Goal: Task Accomplishment & Management: Complete application form

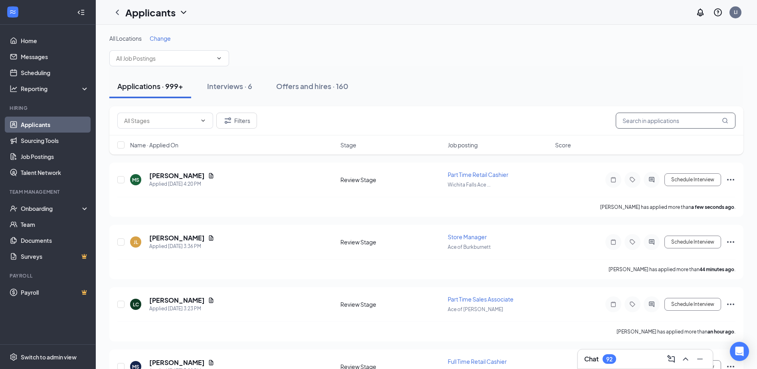
click at [658, 122] on input "text" at bounding box center [676, 121] width 120 height 16
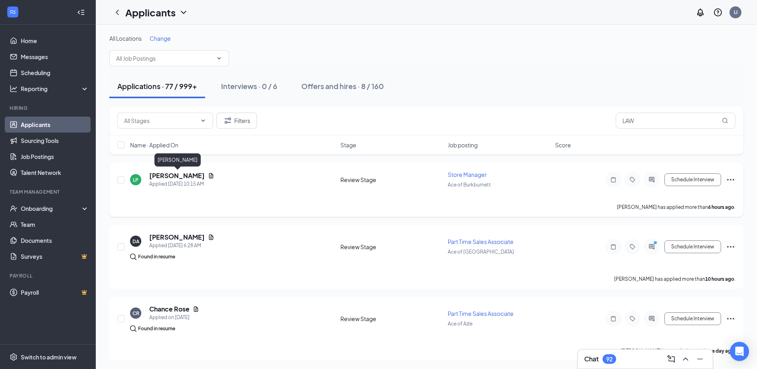
click at [186, 177] on h5 "[PERSON_NAME]" at bounding box center [176, 175] width 55 height 9
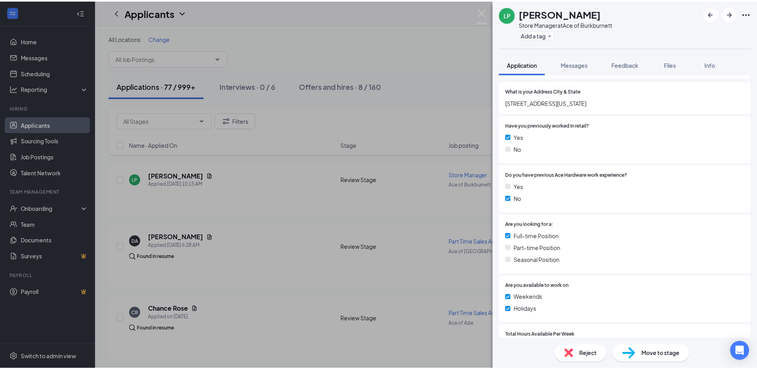
scroll to position [107, 0]
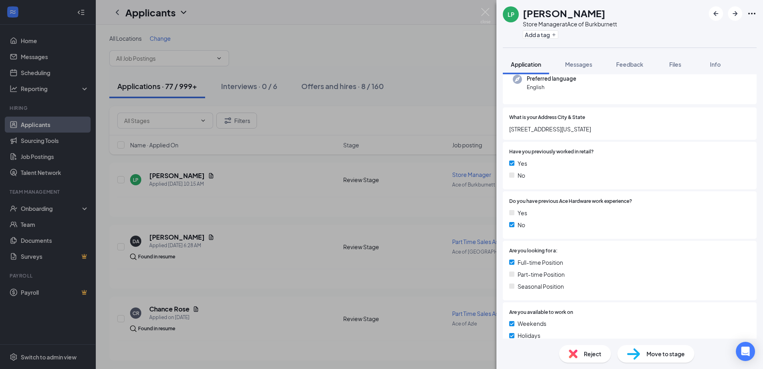
click at [306, 138] on div "LP [PERSON_NAME] Store Manager at Ace of Burkburnett Add a tag Application Mess…" at bounding box center [381, 184] width 763 height 369
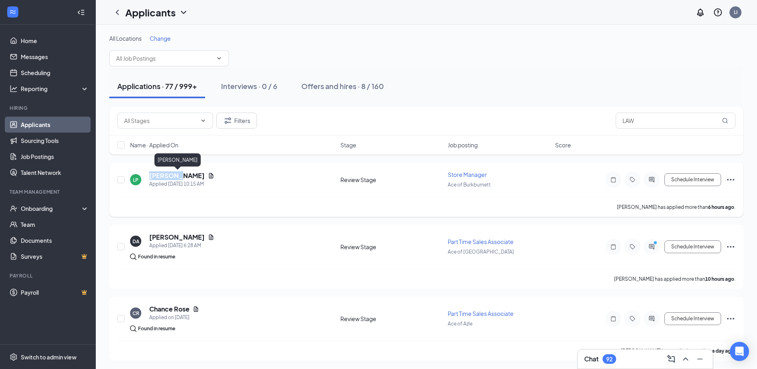
drag, startPoint x: 179, startPoint y: 176, endPoint x: 148, endPoint y: 174, distance: 31.2
click at [148, 174] on div "LP [PERSON_NAME] Applied [DATE] 10:15 AM" at bounding box center [232, 179] width 205 height 17
copy h5 "[PERSON_NAME]"
drag, startPoint x: 673, startPoint y: 126, endPoint x: 557, endPoint y: 121, distance: 116.2
click at [559, 121] on div "Filters LAW" at bounding box center [426, 121] width 618 height 16
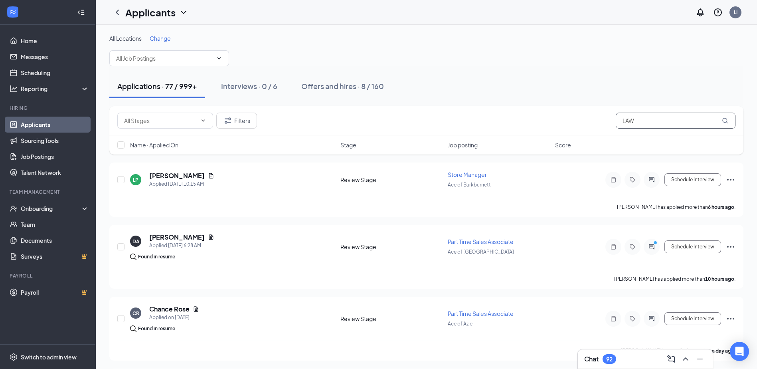
paste input "awrence"
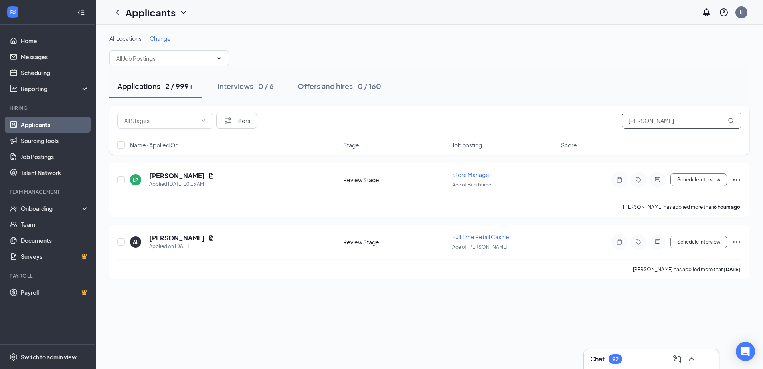
type input "[PERSON_NAME]"
click at [330, 98] on div "Applications · 2 / 999+ Interviews · 0 / 6 Offers and hires · 0 / 160" at bounding box center [429, 86] width 640 height 40
click at [738, 180] on icon "Ellipses" at bounding box center [737, 180] width 10 height 10
click at [691, 38] on p "[PERSON_NAME] as hired" at bounding box center [700, 35] width 69 height 8
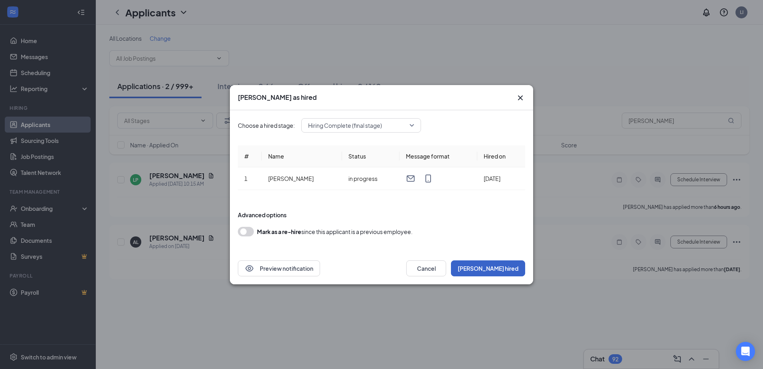
click at [509, 267] on button "[PERSON_NAME] hired" at bounding box center [488, 268] width 74 height 16
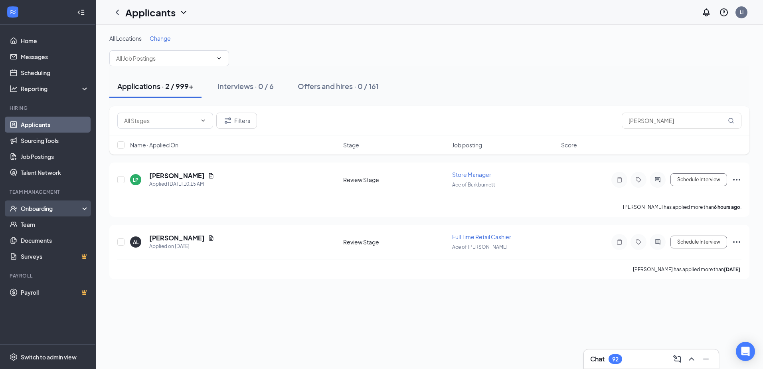
click at [41, 210] on div "Onboarding" at bounding box center [51, 208] width 61 height 8
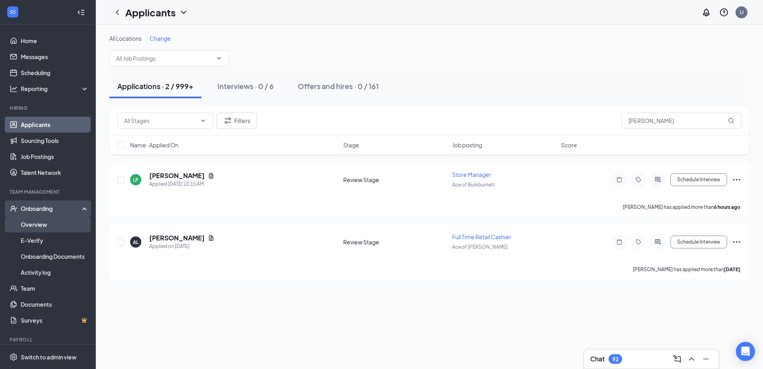
click at [39, 229] on link "Overview" at bounding box center [55, 224] width 68 height 16
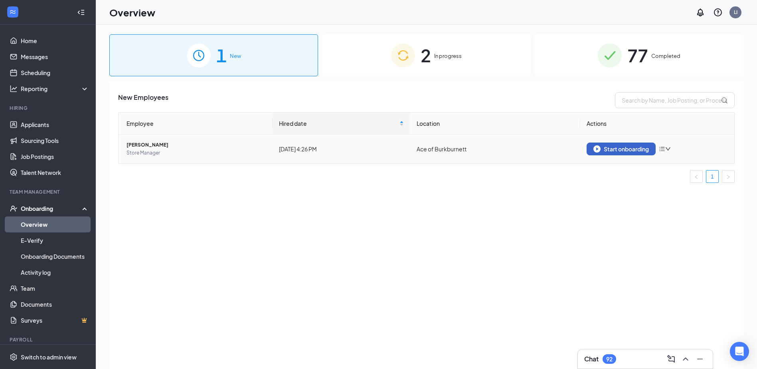
click at [635, 152] on button "Start onboarding" at bounding box center [621, 148] width 69 height 13
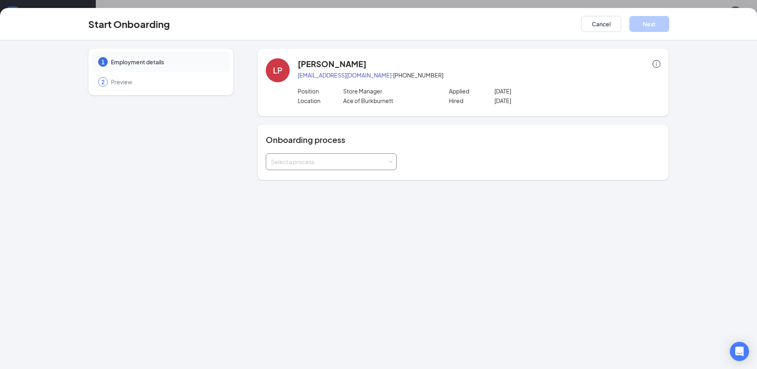
click at [340, 162] on div "Select a process" at bounding box center [329, 162] width 117 height 8
click at [327, 219] on span "[PERSON_NAME] Ace Associate - [US_STATE]" at bounding box center [327, 221] width 117 height 7
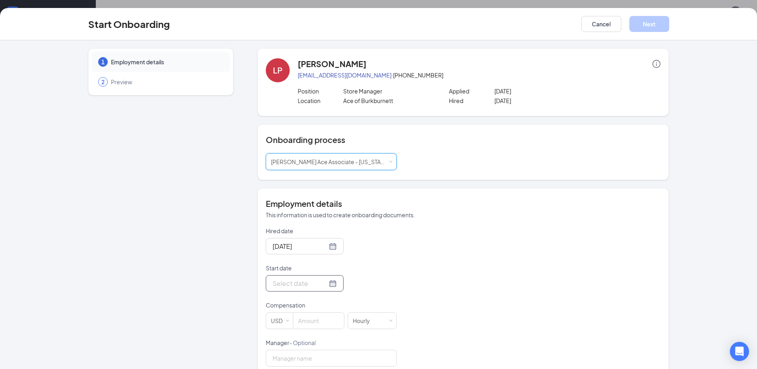
click at [321, 285] on div at bounding box center [305, 283] width 64 height 10
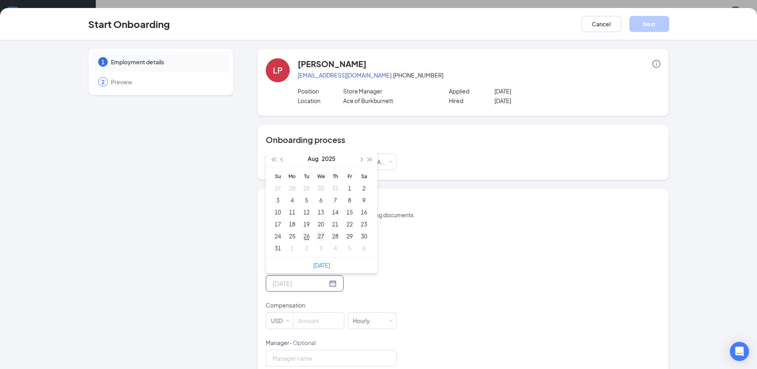
type input "[DATE]"
click at [317, 236] on div "27" at bounding box center [321, 236] width 10 height 10
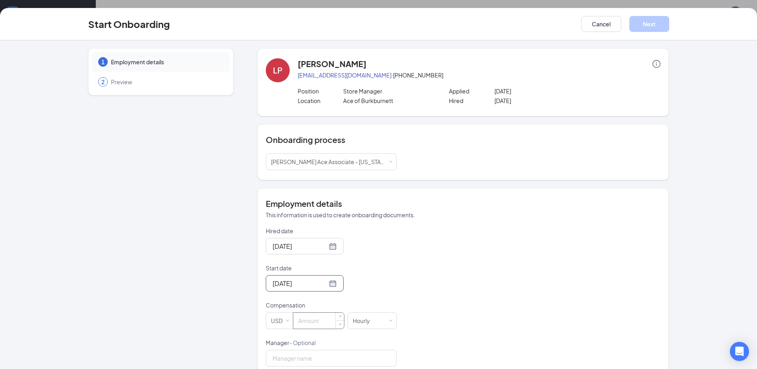
click at [318, 324] on input at bounding box center [318, 320] width 51 height 16
type input "16"
click at [644, 22] on button "Next" at bounding box center [649, 24] width 40 height 16
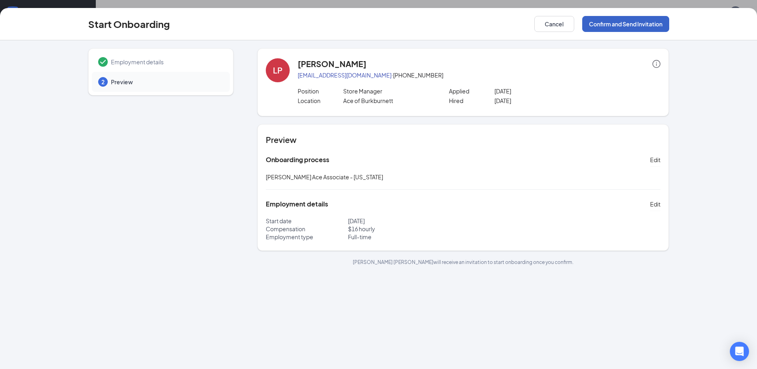
click at [651, 19] on button "Confirm and Send Invitation" at bounding box center [625, 24] width 87 height 16
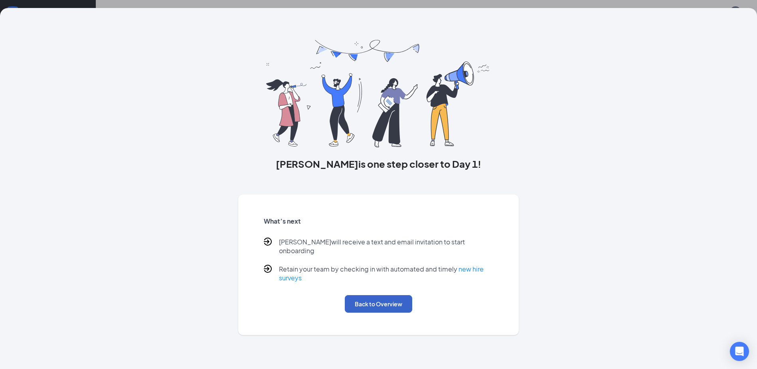
click at [405, 296] on button "Back to Overview" at bounding box center [378, 304] width 67 height 18
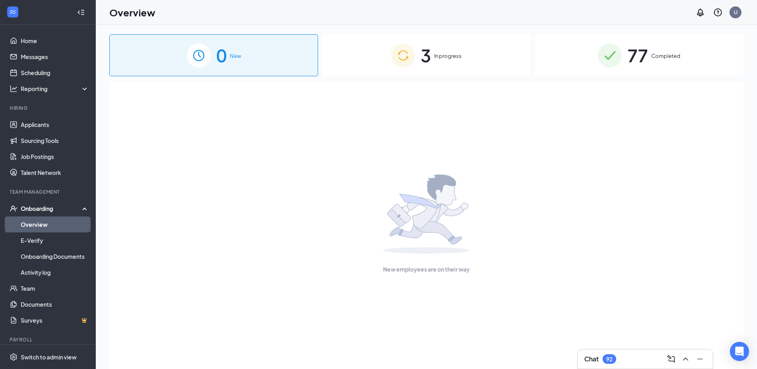
click at [436, 56] on span "In progress" at bounding box center [448, 56] width 28 height 8
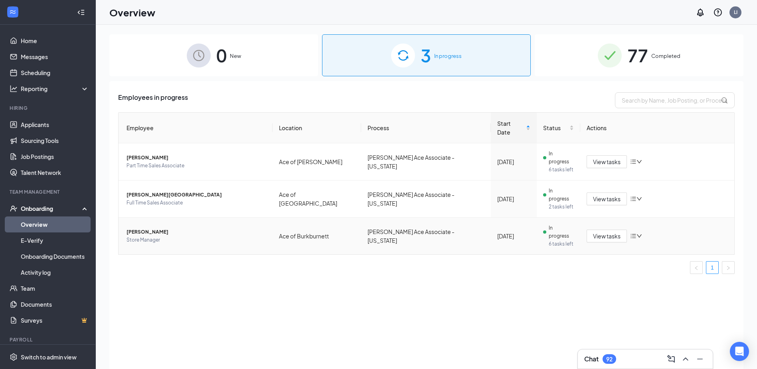
click at [152, 228] on span "[PERSON_NAME]" at bounding box center [196, 232] width 140 height 8
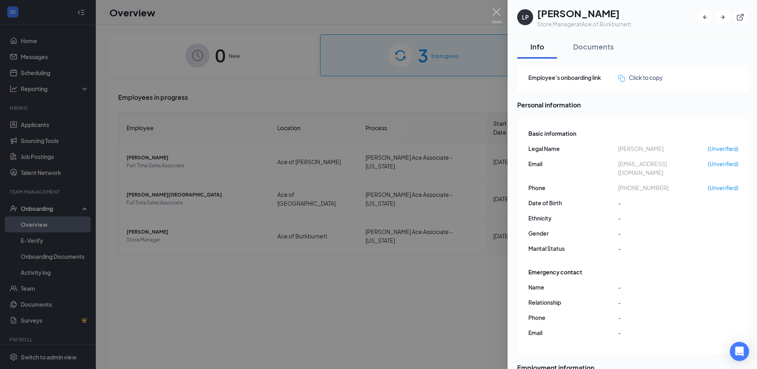
drag, startPoint x: 659, startPoint y: 145, endPoint x: 644, endPoint y: 150, distance: 15.4
click at [644, 150] on span "[PERSON_NAME]" at bounding box center [663, 148] width 90 height 9
drag, startPoint x: 644, startPoint y: 150, endPoint x: 610, endPoint y: 152, distance: 34.4
click at [610, 152] on div "Legal Name [PERSON_NAME] (Unverified)" at bounding box center [633, 148] width 210 height 9
copy div "[PERSON_NAME]"
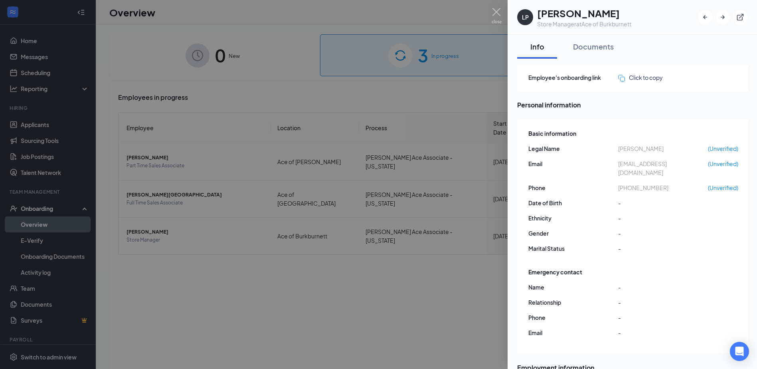
copy div "[PERSON_NAME]"
drag, startPoint x: 647, startPoint y: 186, endPoint x: 621, endPoint y: 180, distance: 26.5
click at [621, 183] on span "[PHONE_NUMBER]" at bounding box center [663, 187] width 90 height 9
click at [654, 184] on div "Basic information Legal Name [PERSON_NAME] (Unverified) Email [EMAIL_ADDRESS][D…" at bounding box center [633, 193] width 210 height 132
drag, startPoint x: 658, startPoint y: 179, endPoint x: 625, endPoint y: 179, distance: 32.7
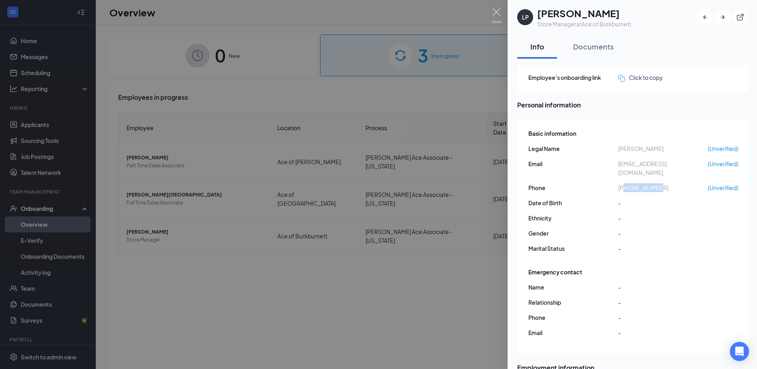
click at [625, 183] on span "[PHONE_NUMBER]" at bounding box center [663, 187] width 90 height 9
copy span "9407337821"
click at [703, 160] on div "Basic information Legal Name [PERSON_NAME] (Unverified) Email [EMAIL_ADDRESS][D…" at bounding box center [633, 193] width 210 height 132
drag, startPoint x: 693, startPoint y: 166, endPoint x: 617, endPoint y: 166, distance: 76.2
click at [617, 166] on div "Email [EMAIL_ADDRESS][DOMAIN_NAME] (Unverified)" at bounding box center [633, 168] width 210 height 18
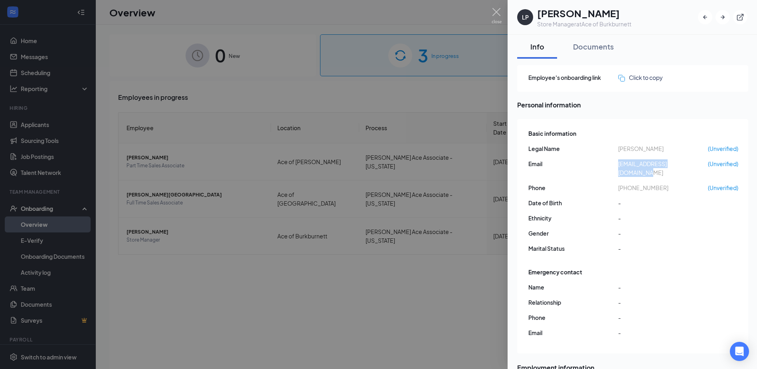
copy div "[EMAIL_ADDRESS][DOMAIN_NAME]"
drag, startPoint x: 633, startPoint y: 147, endPoint x: 600, endPoint y: 146, distance: 32.7
click at [600, 146] on div "Legal Name [PERSON_NAME] (Unverified)" at bounding box center [633, 148] width 210 height 9
copy div "[PERSON_NAME]"
drag, startPoint x: 691, startPoint y: 165, endPoint x: 612, endPoint y: 164, distance: 79.4
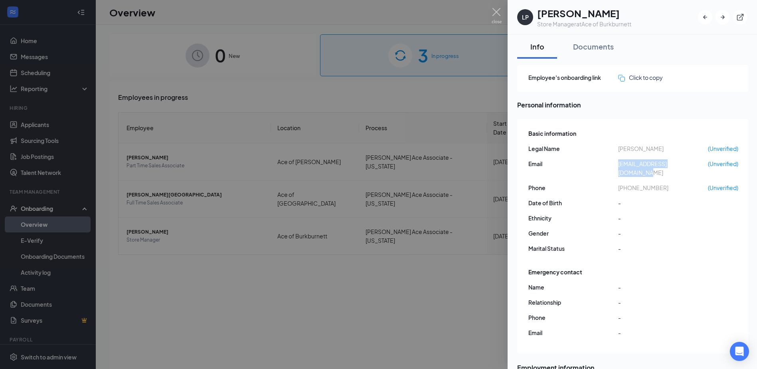
click at [612, 164] on div "Email [EMAIL_ADDRESS][DOMAIN_NAME] (Unverified)" at bounding box center [633, 168] width 210 height 18
copy div "[EMAIL_ADDRESS][DOMAIN_NAME]"
drag, startPoint x: 659, startPoint y: 181, endPoint x: 625, endPoint y: 182, distance: 34.3
click at [625, 183] on span "[PHONE_NUMBER]" at bounding box center [663, 187] width 90 height 9
copy span "9407337821"
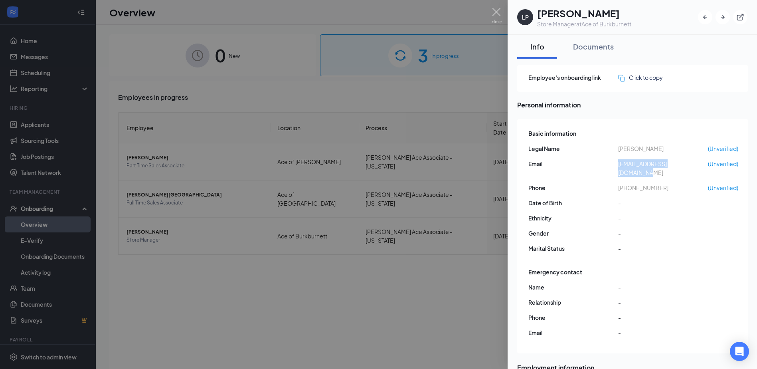
drag, startPoint x: 697, startPoint y: 167, endPoint x: 614, endPoint y: 163, distance: 83.5
click at [614, 163] on div "Email [EMAIL_ADDRESS][DOMAIN_NAME] (Unverified)" at bounding box center [633, 168] width 210 height 18
copy div "[EMAIL_ADDRESS][DOMAIN_NAME]"
